Goal: Information Seeking & Learning: Learn about a topic

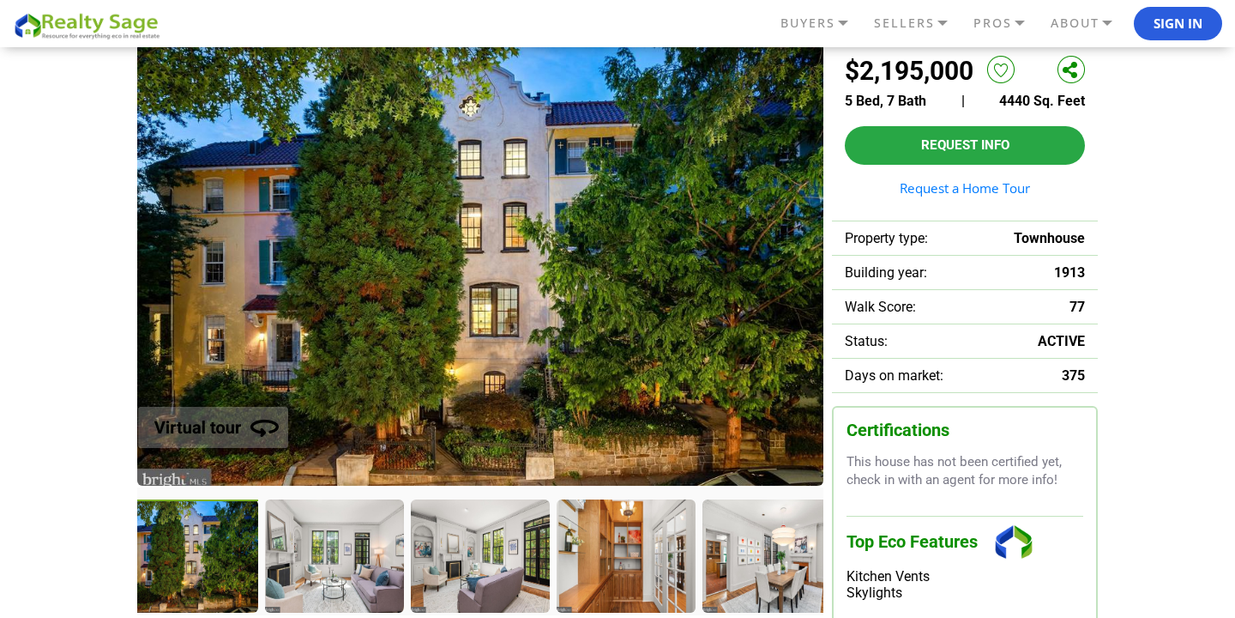
scroll to position [143, 0]
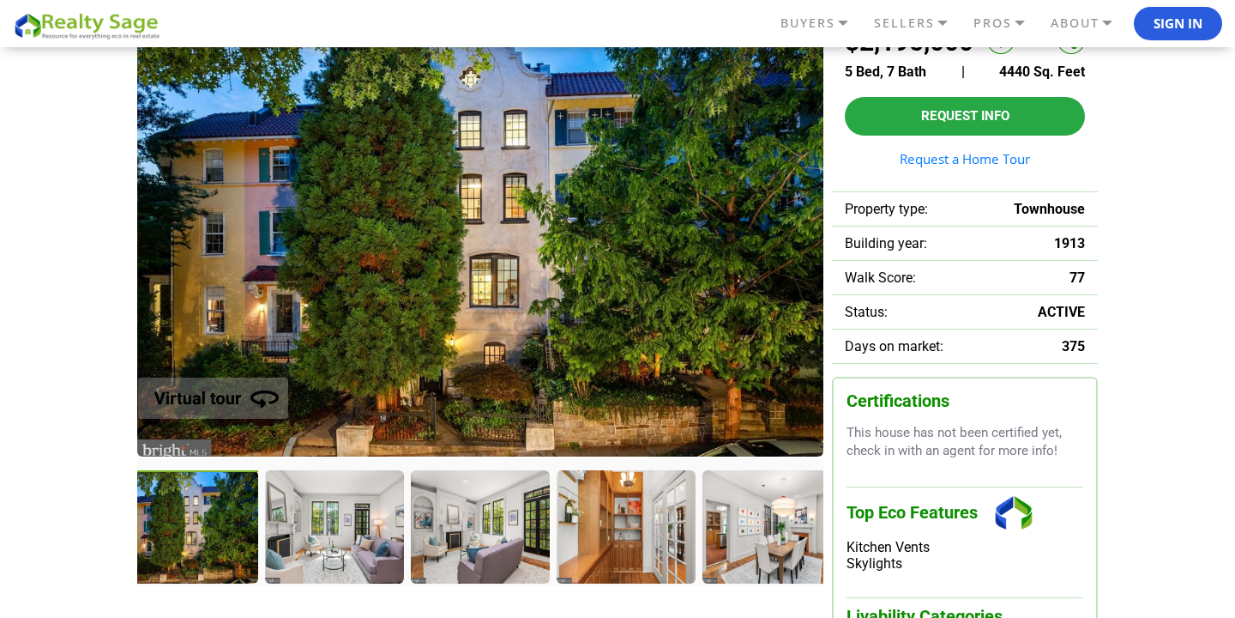
click at [175, 510] on div at bounding box center [190, 528] width 142 height 117
click at [299, 524] on div at bounding box center [336, 528] width 142 height 117
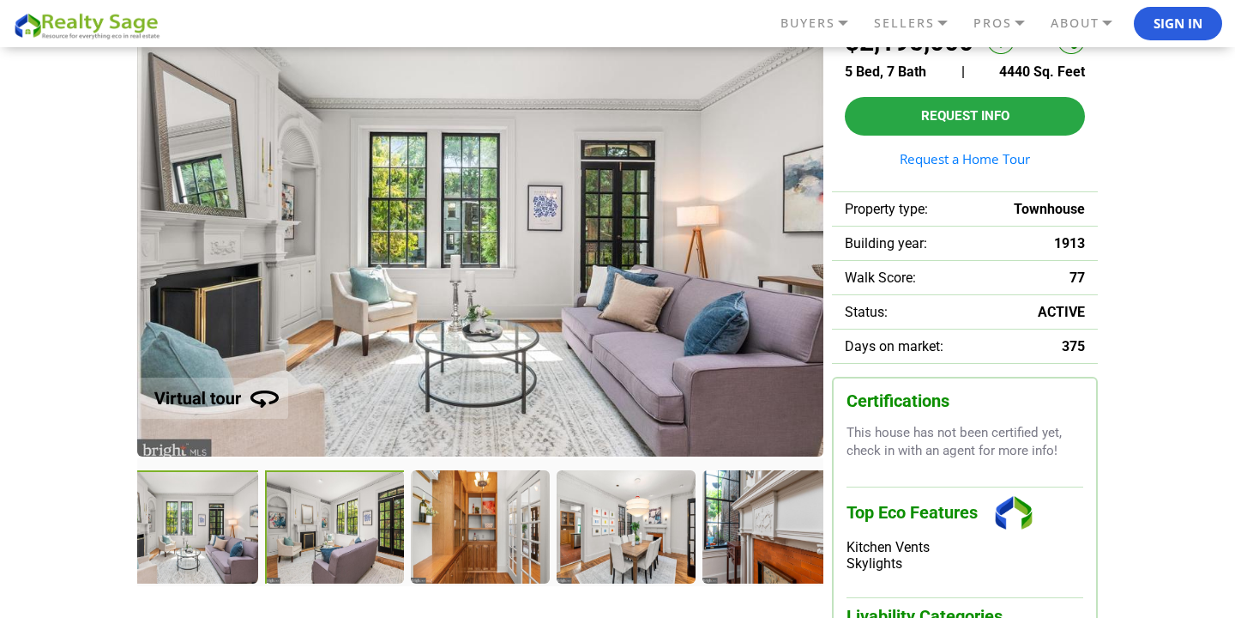
click at [307, 535] on div at bounding box center [336, 528] width 142 height 117
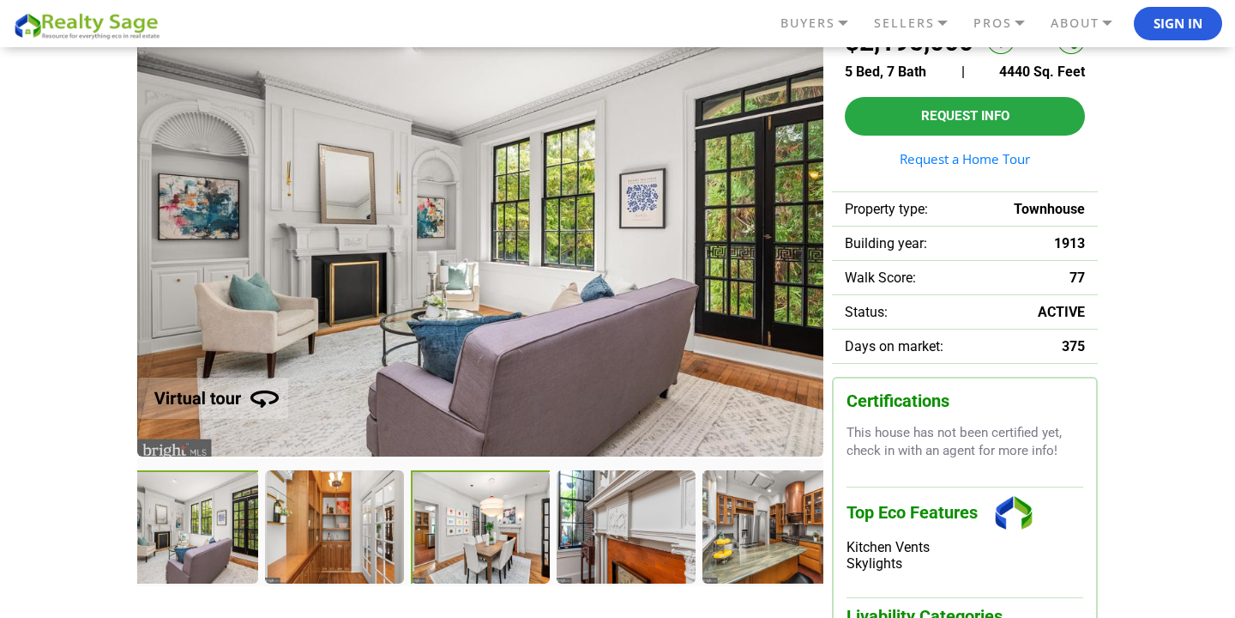
click at [470, 535] on div at bounding box center [482, 528] width 142 height 117
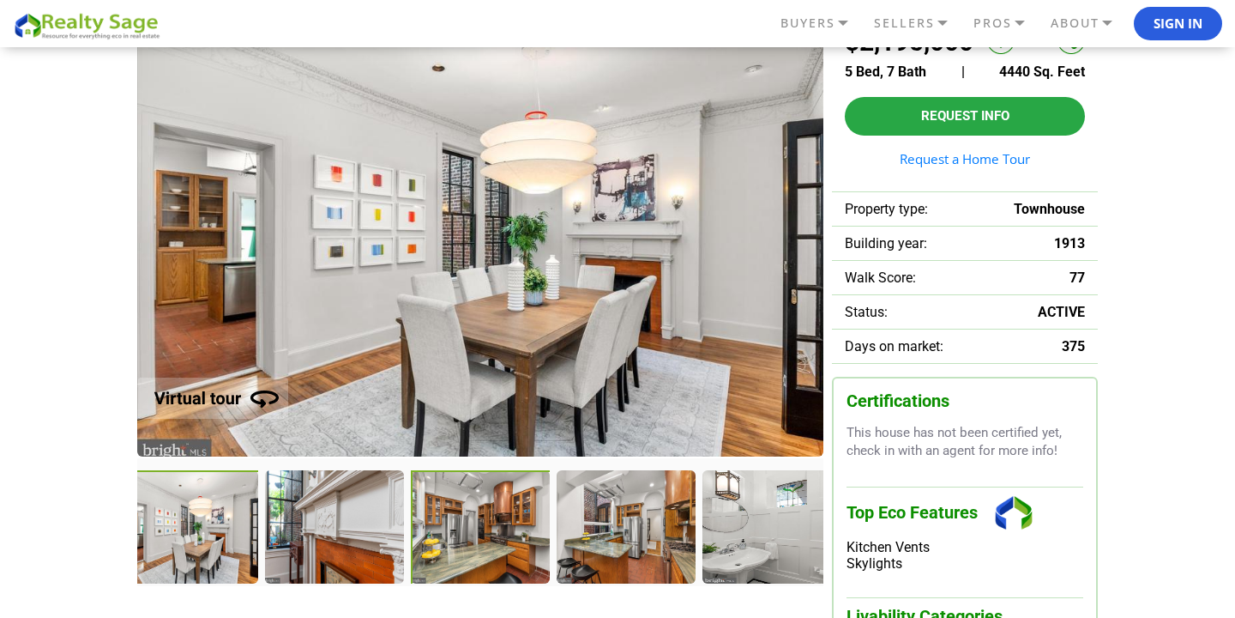
click at [473, 536] on div at bounding box center [482, 528] width 142 height 117
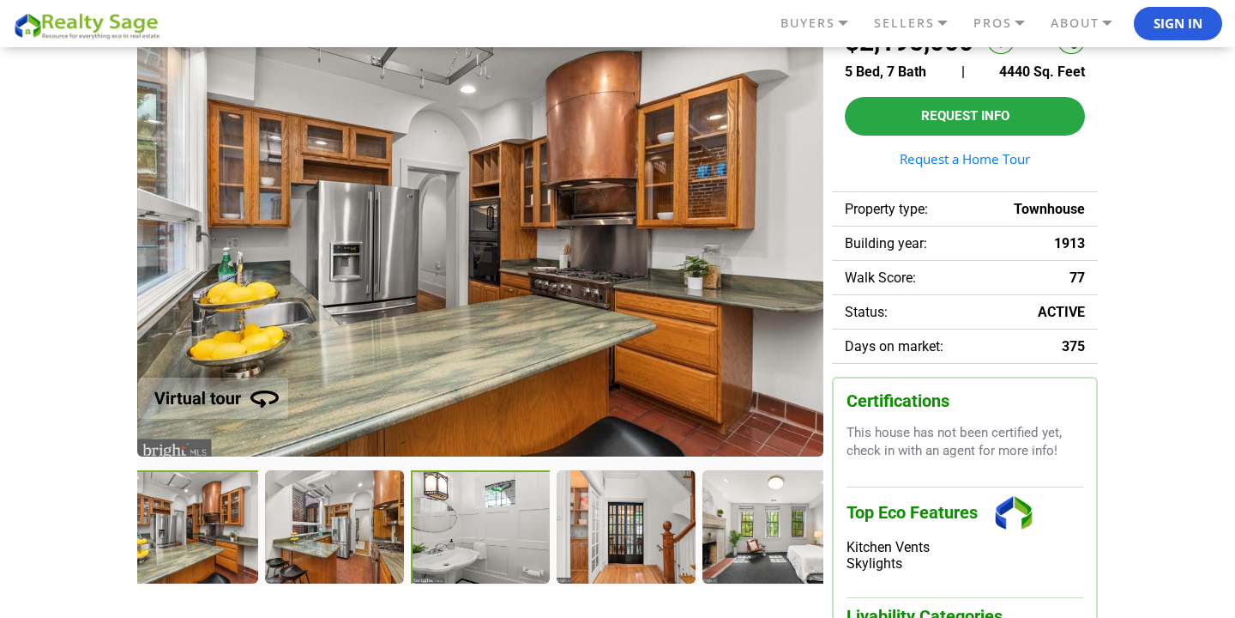
click at [481, 549] on div at bounding box center [482, 528] width 142 height 117
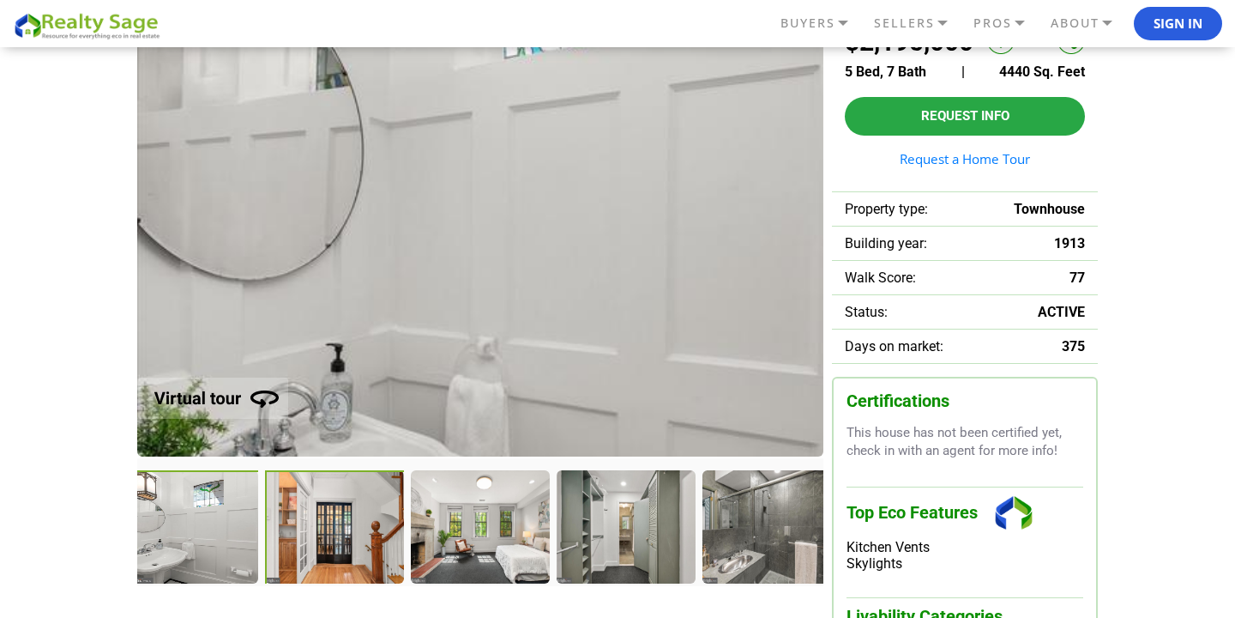
click at [311, 553] on div at bounding box center [336, 528] width 142 height 117
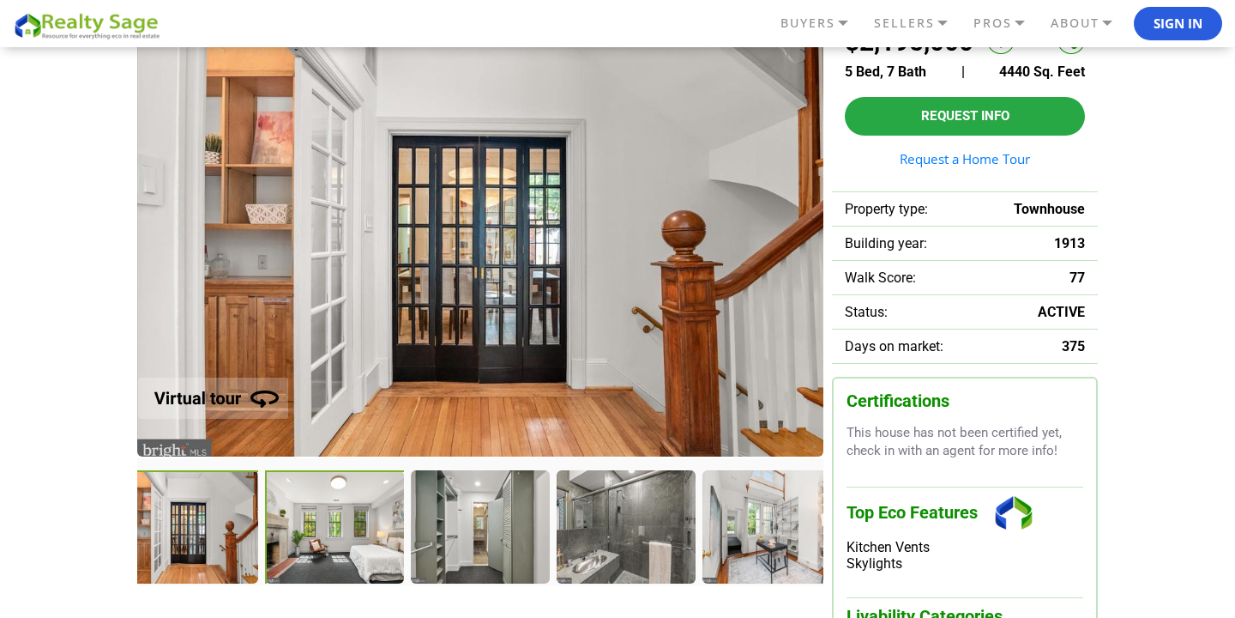
click at [353, 563] on div at bounding box center [336, 528] width 142 height 117
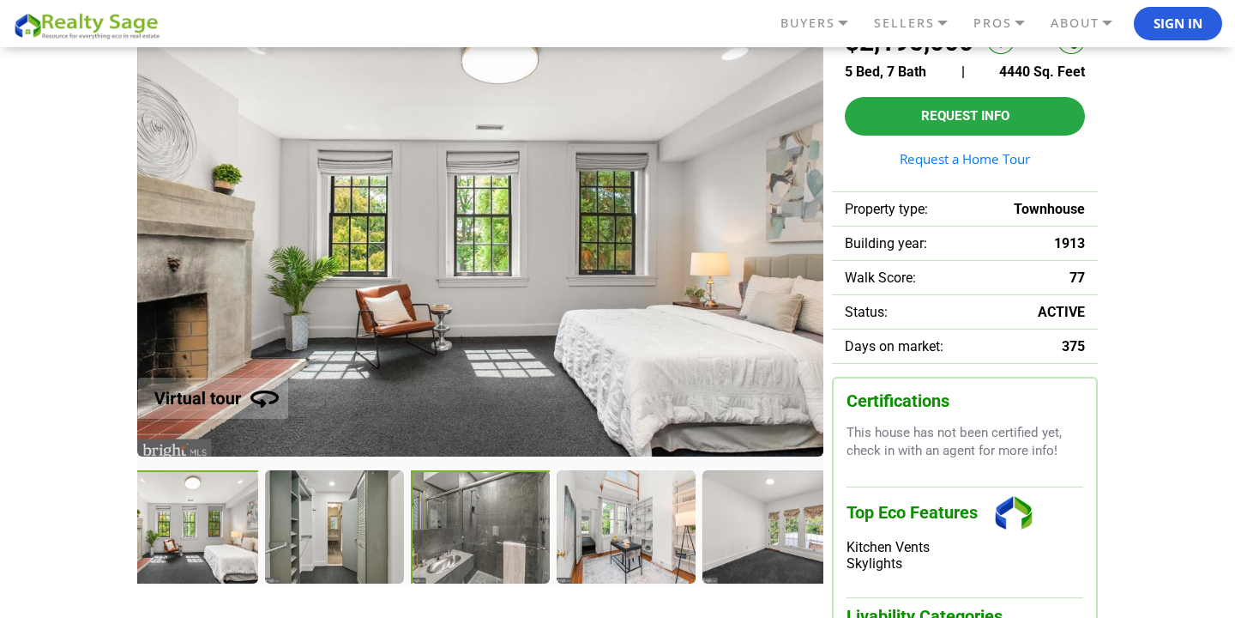
click at [448, 540] on div at bounding box center [482, 528] width 142 height 117
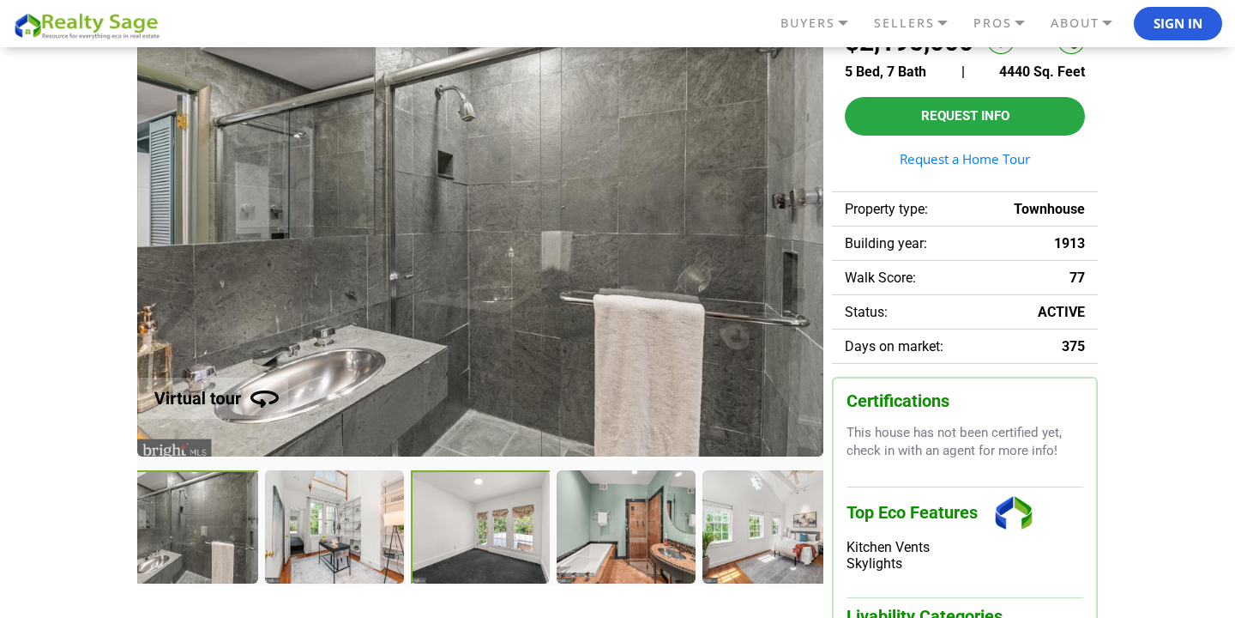
click at [479, 549] on div at bounding box center [482, 528] width 142 height 117
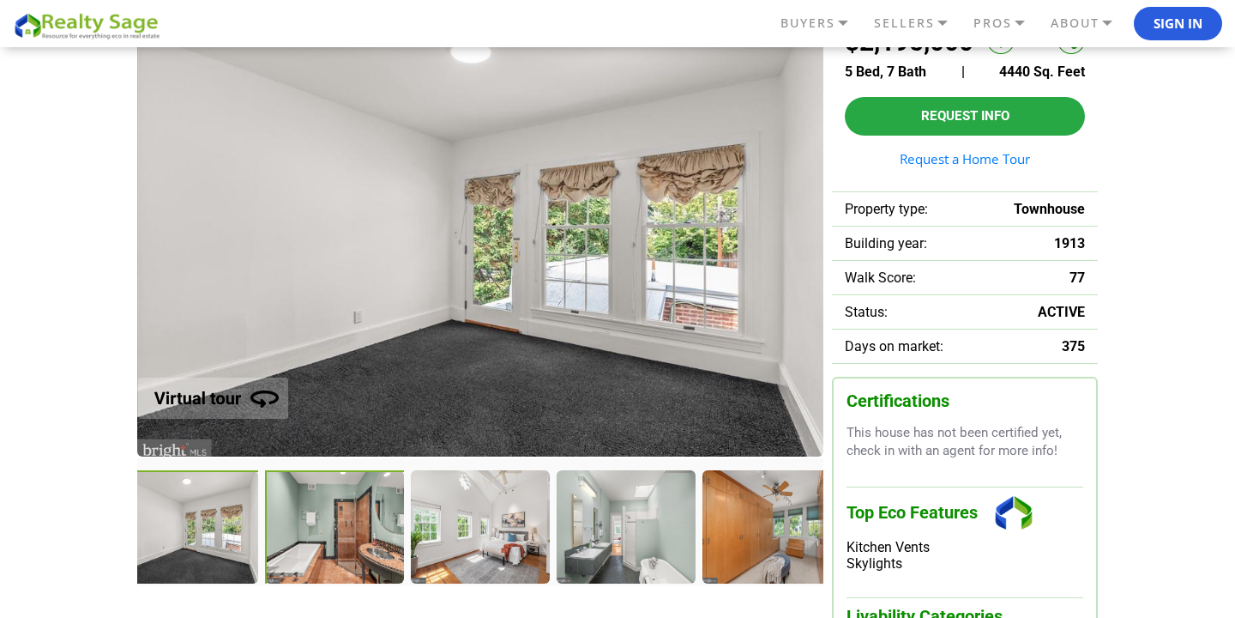
click at [315, 534] on div at bounding box center [336, 528] width 142 height 117
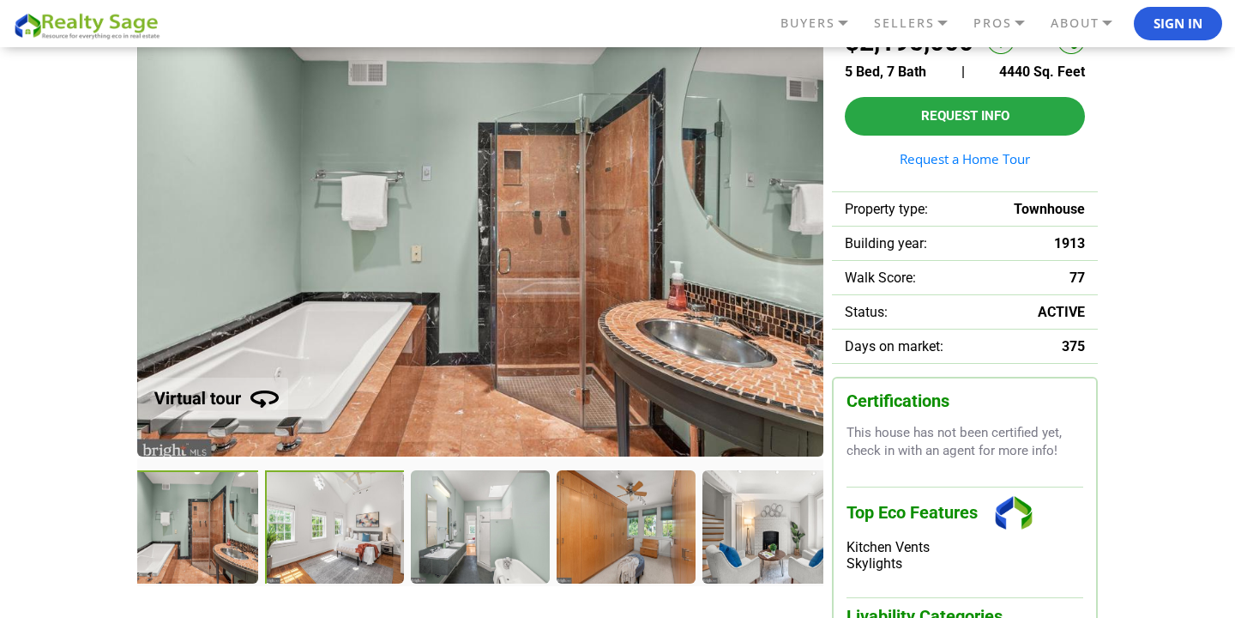
click at [320, 543] on div at bounding box center [336, 528] width 142 height 117
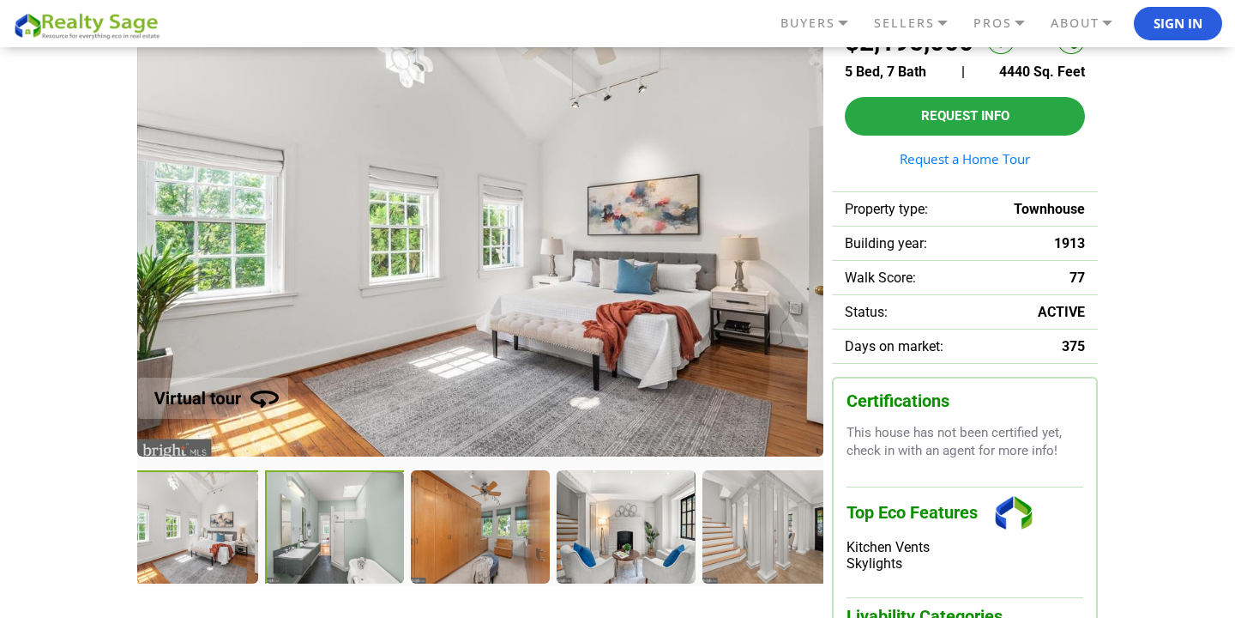
click at [336, 552] on div at bounding box center [336, 528] width 142 height 117
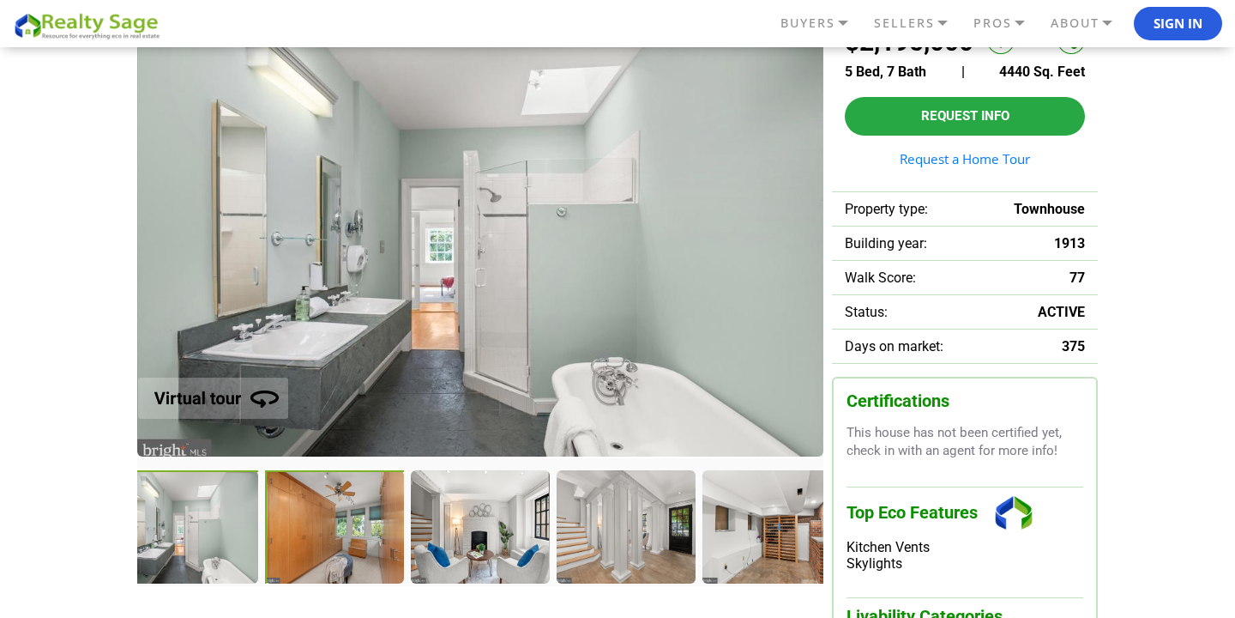
click at [351, 552] on div at bounding box center [336, 528] width 142 height 117
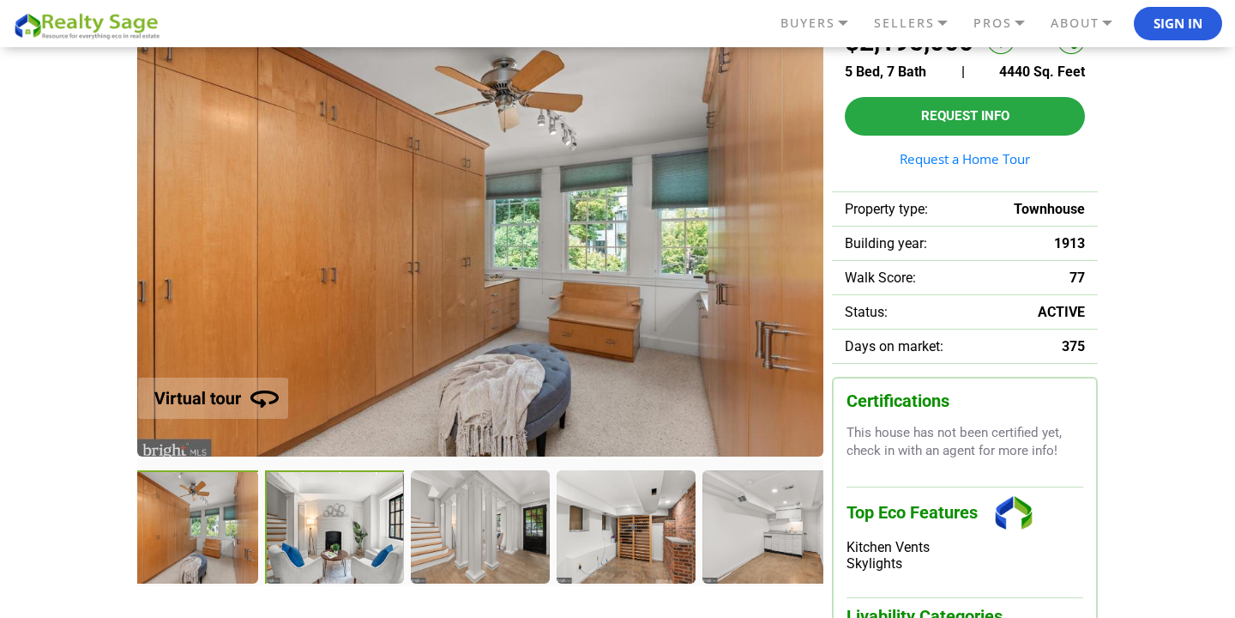
click at [366, 548] on div at bounding box center [336, 528] width 142 height 117
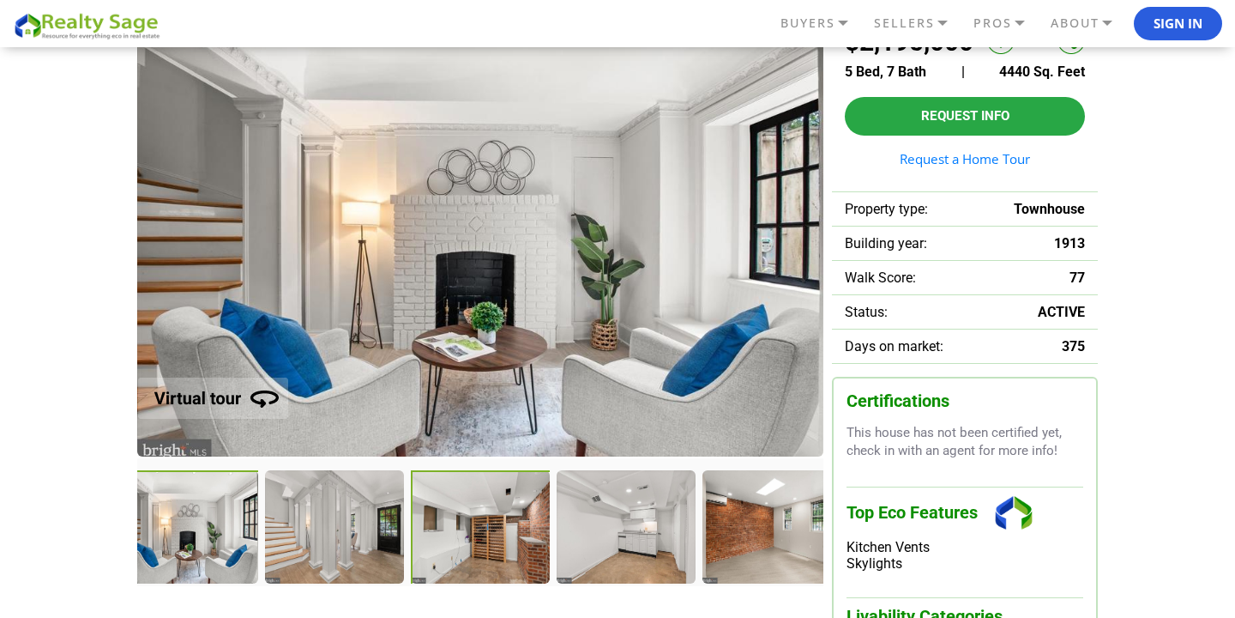
click at [440, 552] on div at bounding box center [482, 528] width 142 height 117
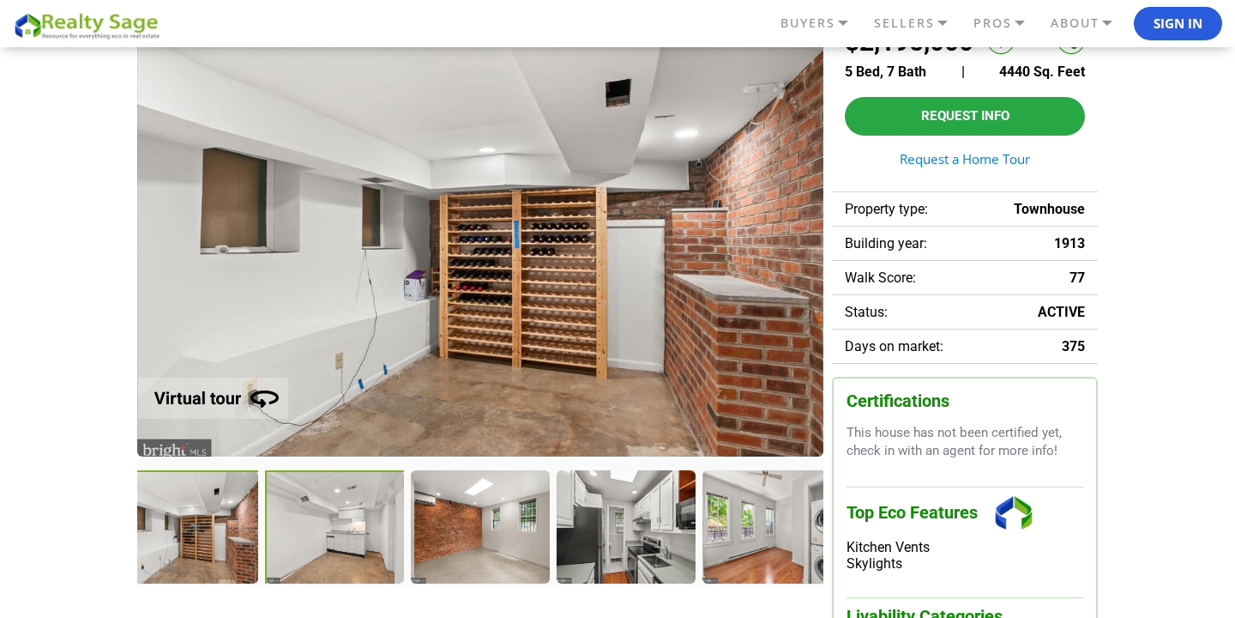
click at [363, 544] on div at bounding box center [336, 528] width 142 height 117
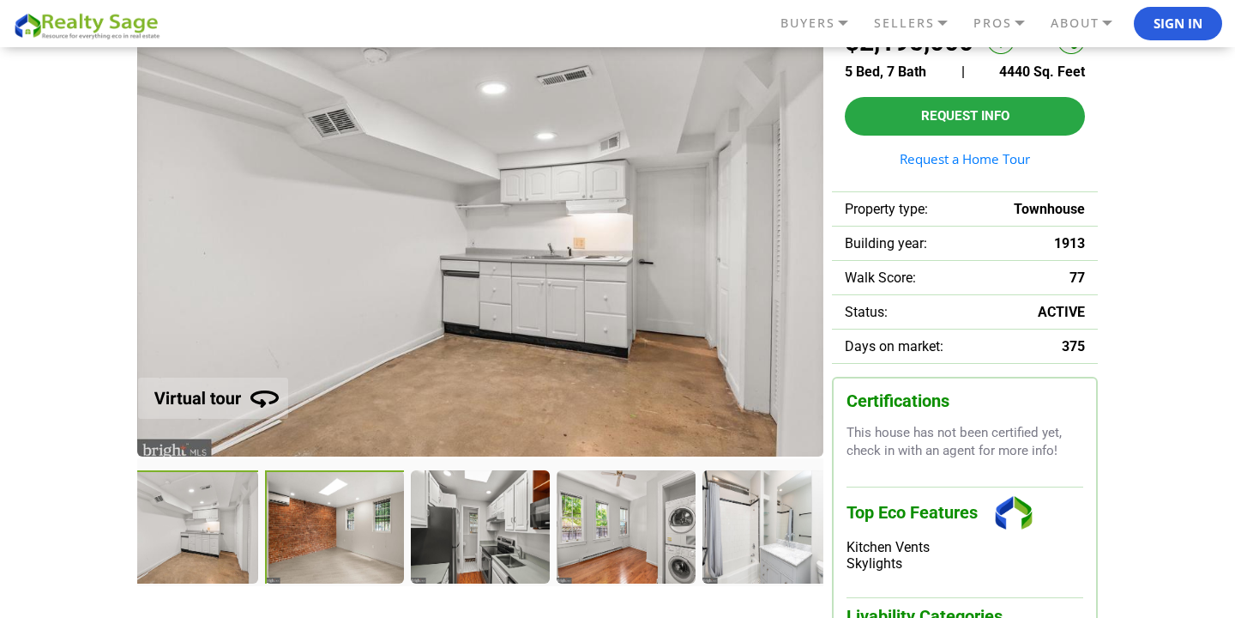
click at [338, 548] on div at bounding box center [336, 528] width 142 height 117
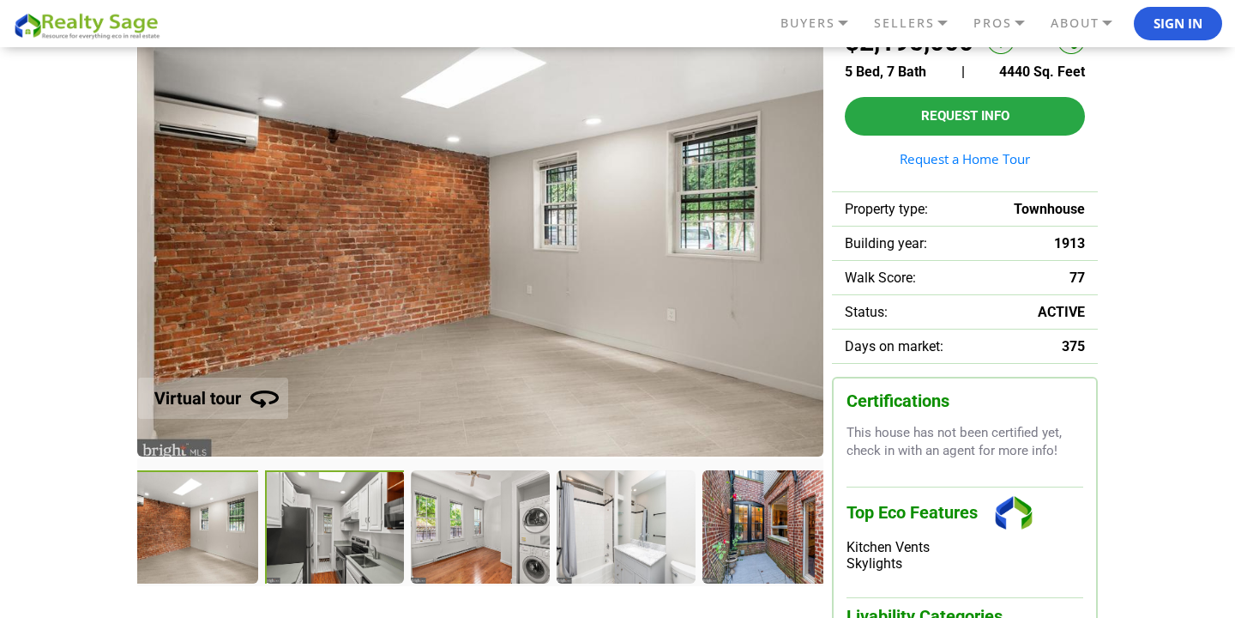
click at [353, 547] on div at bounding box center [336, 528] width 142 height 117
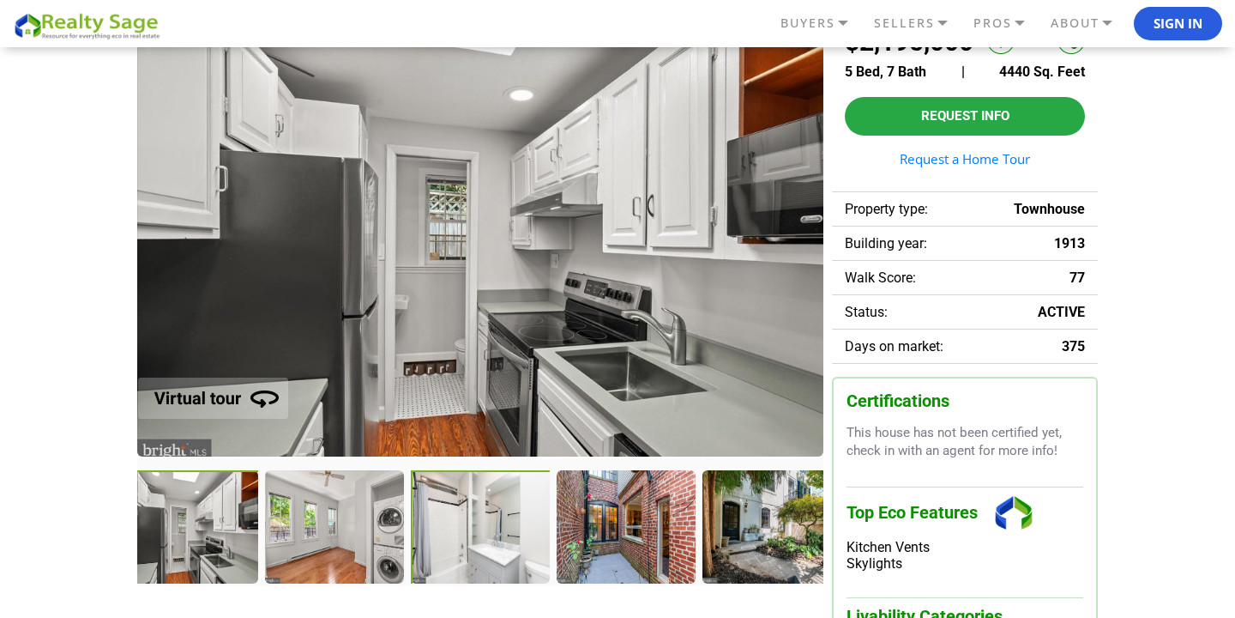
click at [413, 550] on div at bounding box center [482, 528] width 142 height 117
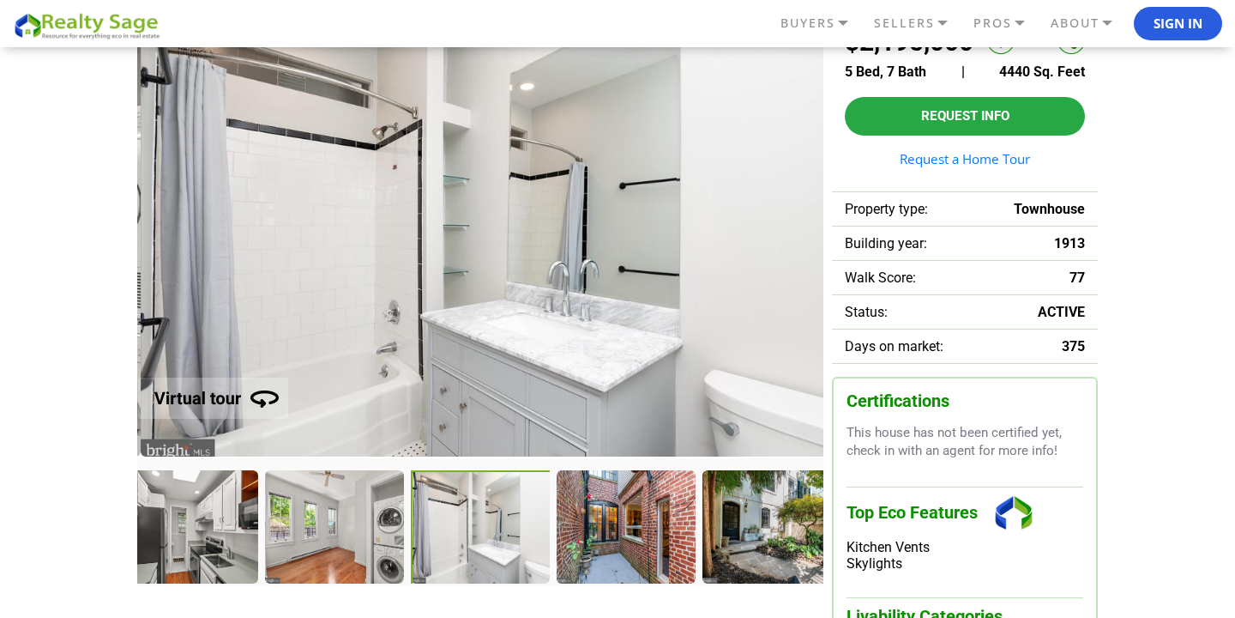
click at [457, 551] on div at bounding box center [482, 528] width 142 height 117
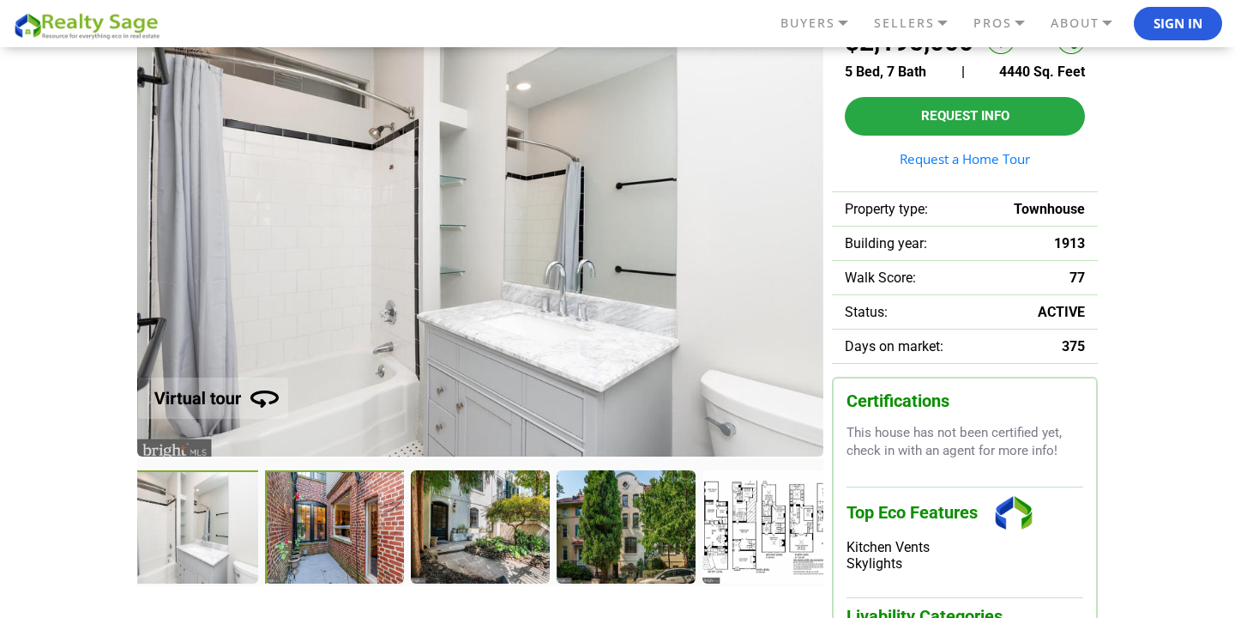
click at [334, 553] on div at bounding box center [336, 528] width 142 height 117
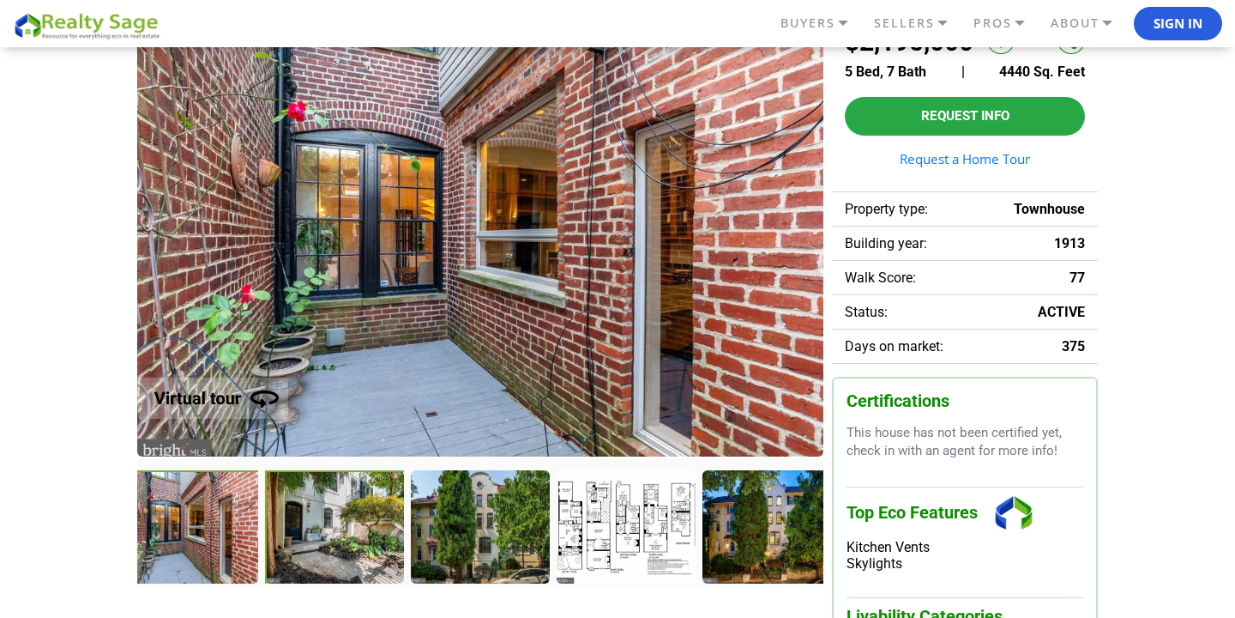
click at [323, 546] on div at bounding box center [336, 528] width 142 height 117
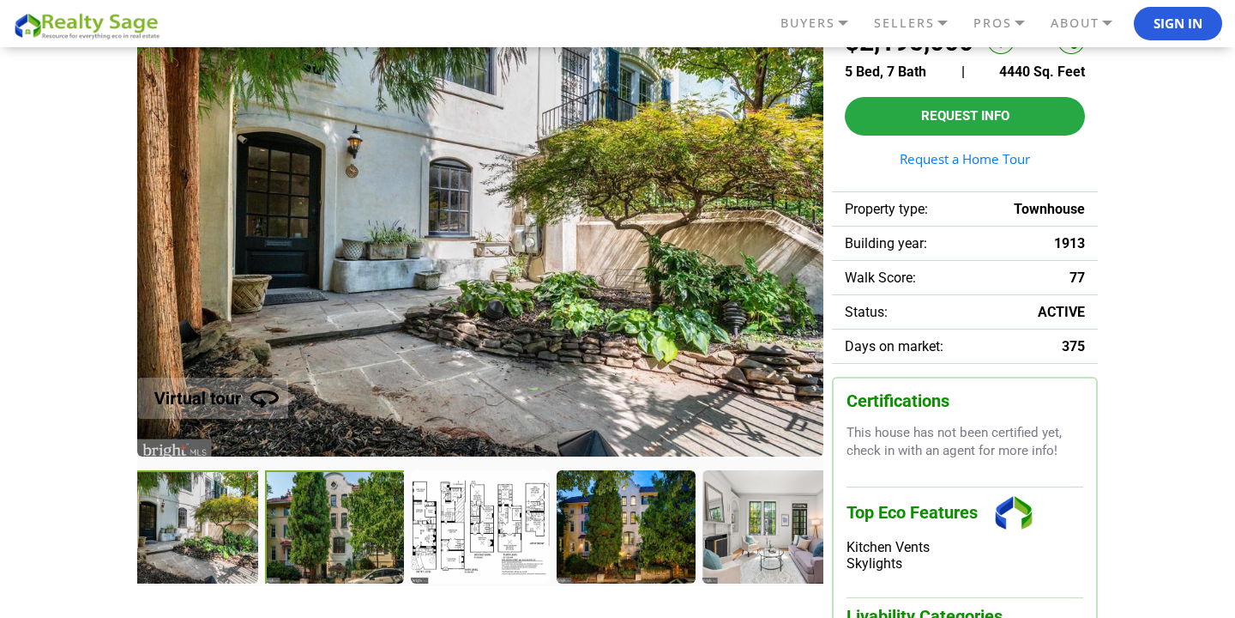
click at [357, 541] on div at bounding box center [336, 528] width 142 height 117
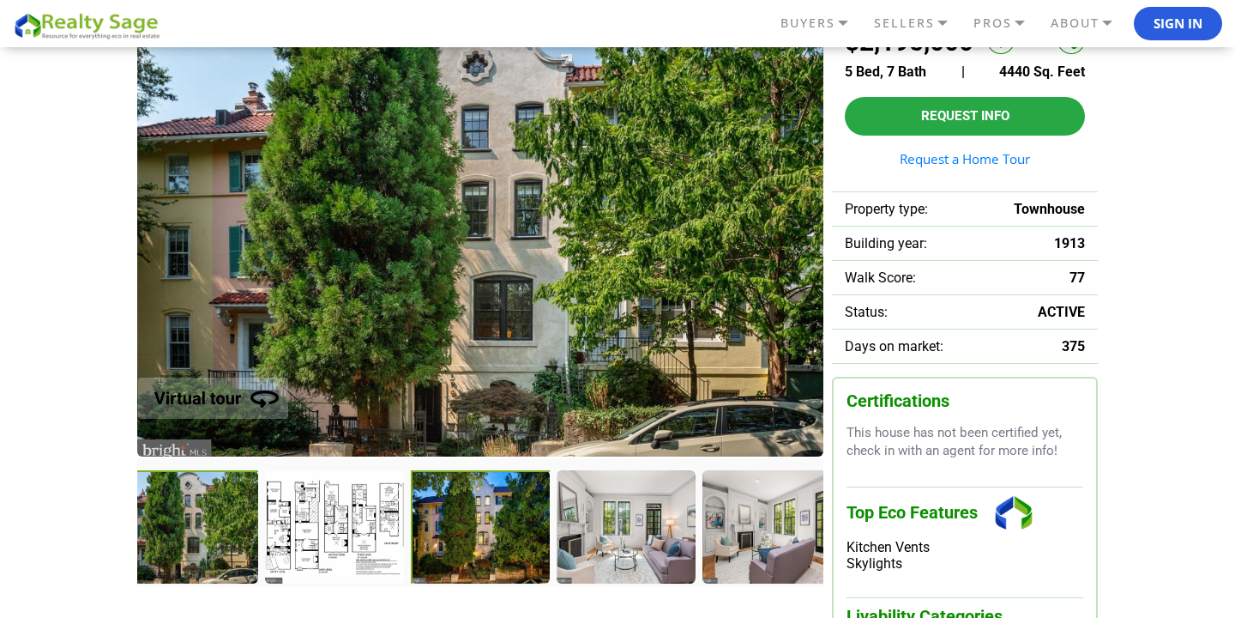
click at [505, 544] on div at bounding box center [482, 528] width 142 height 117
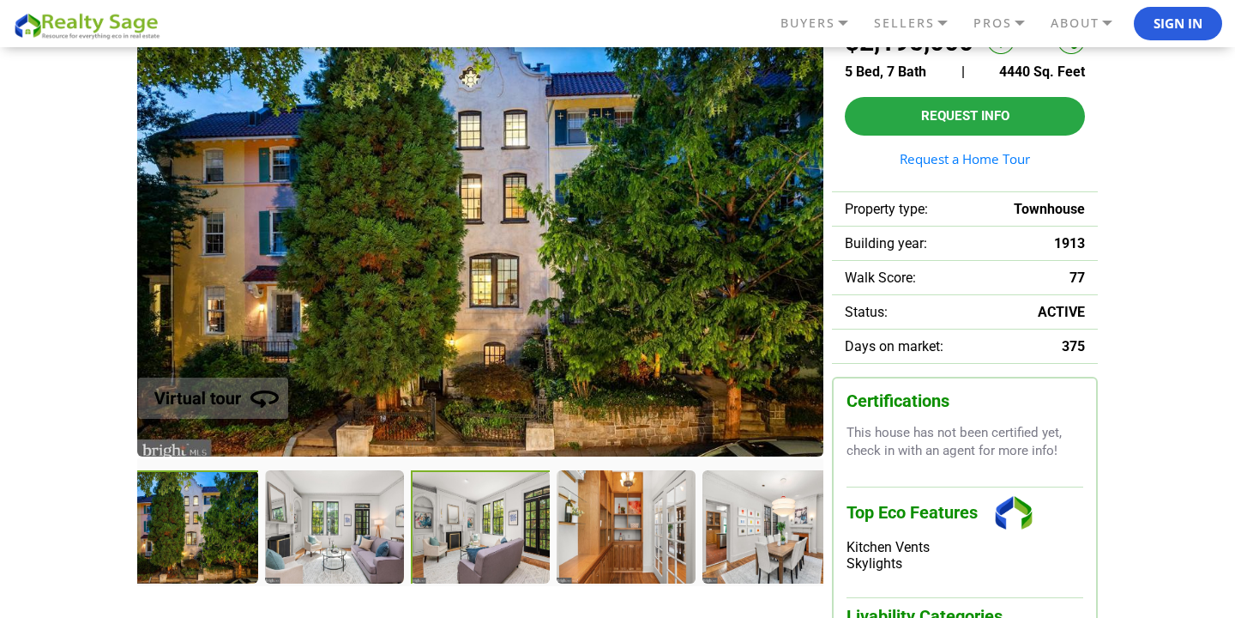
click at [456, 550] on div at bounding box center [482, 528] width 142 height 117
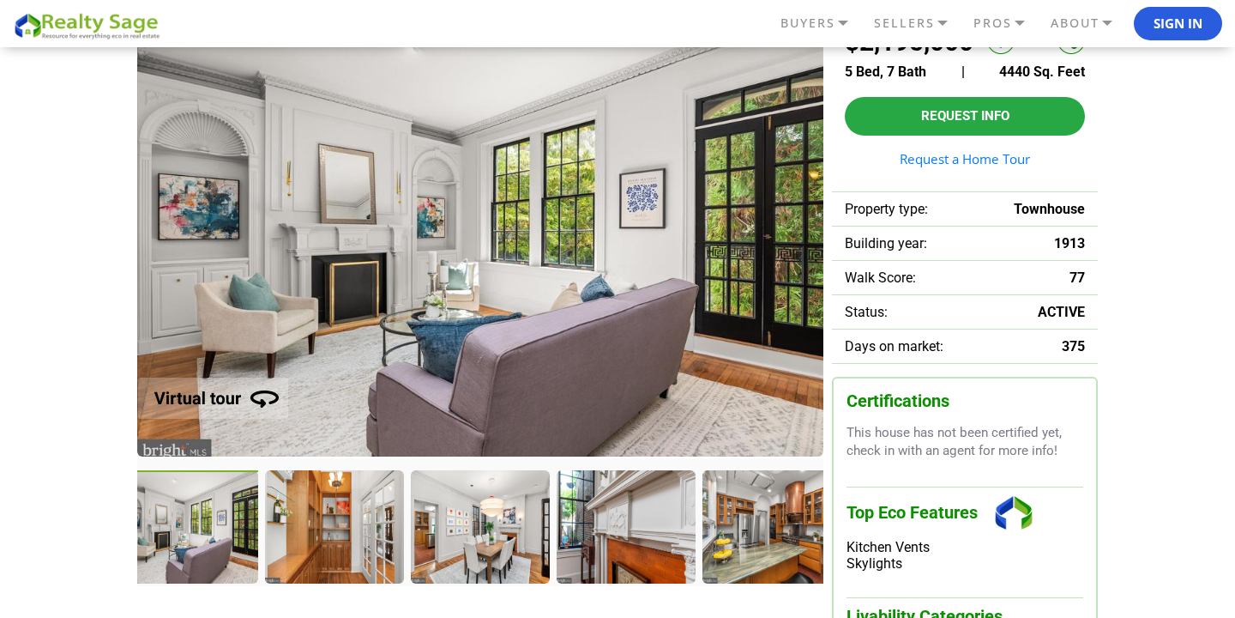
click at [227, 401] on img at bounding box center [209, 388] width 218 height 88
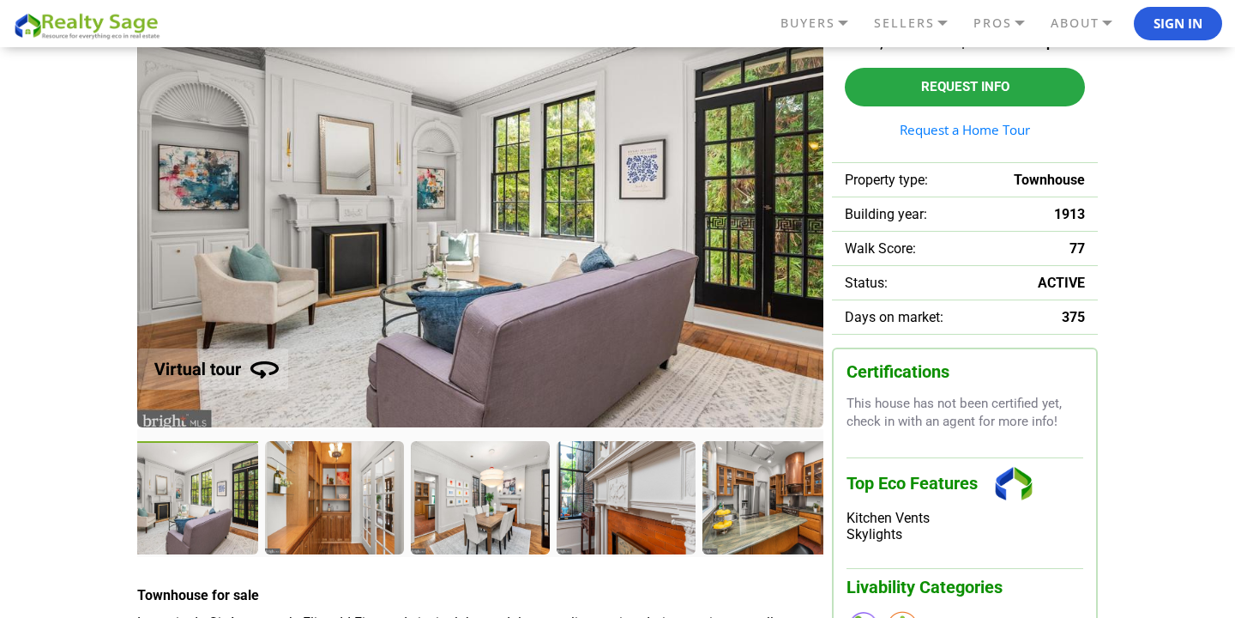
scroll to position [0, 0]
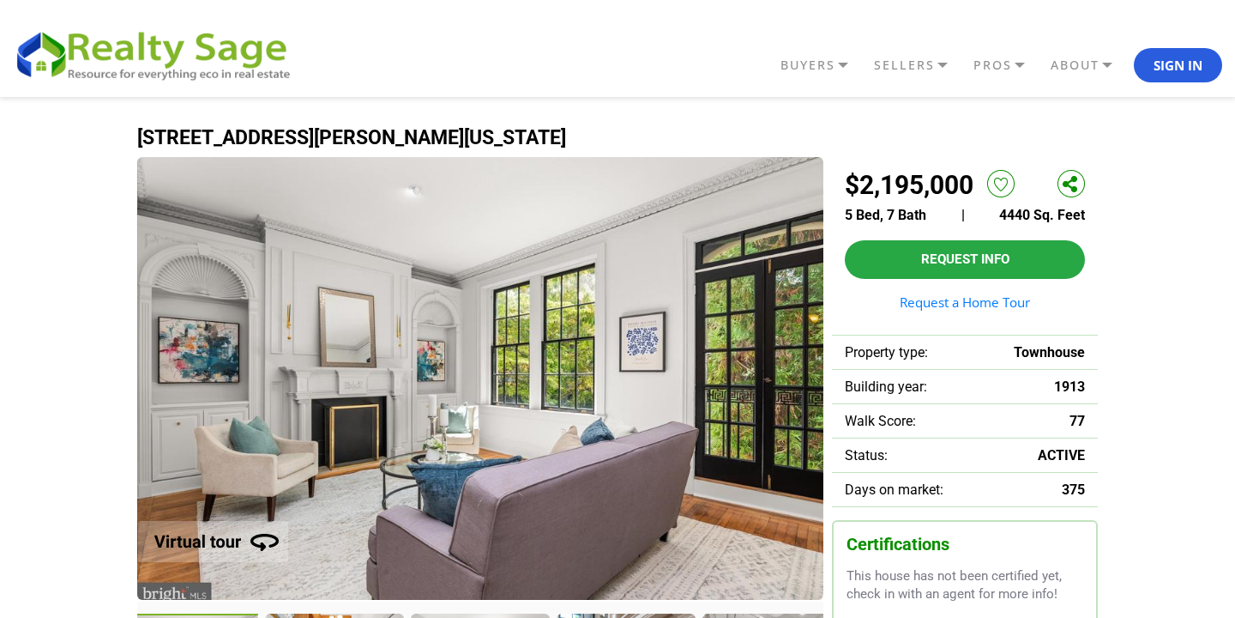
click at [431, 337] on img at bounding box center [480, 378] width 686 height 443
click at [234, 538] on img at bounding box center [209, 531] width 218 height 88
